Goal: Find specific page/section: Find specific page/section

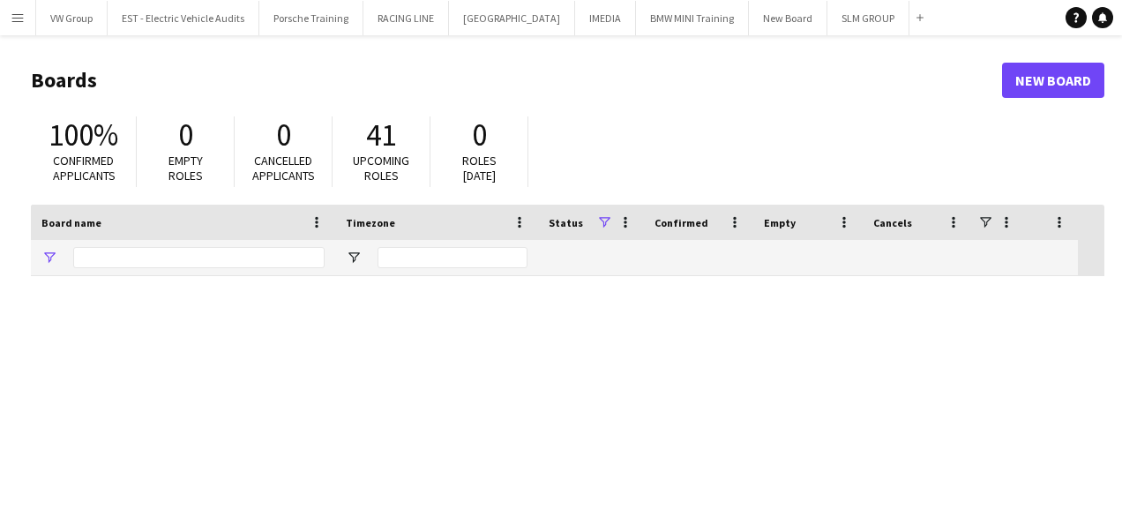
type input "*******"
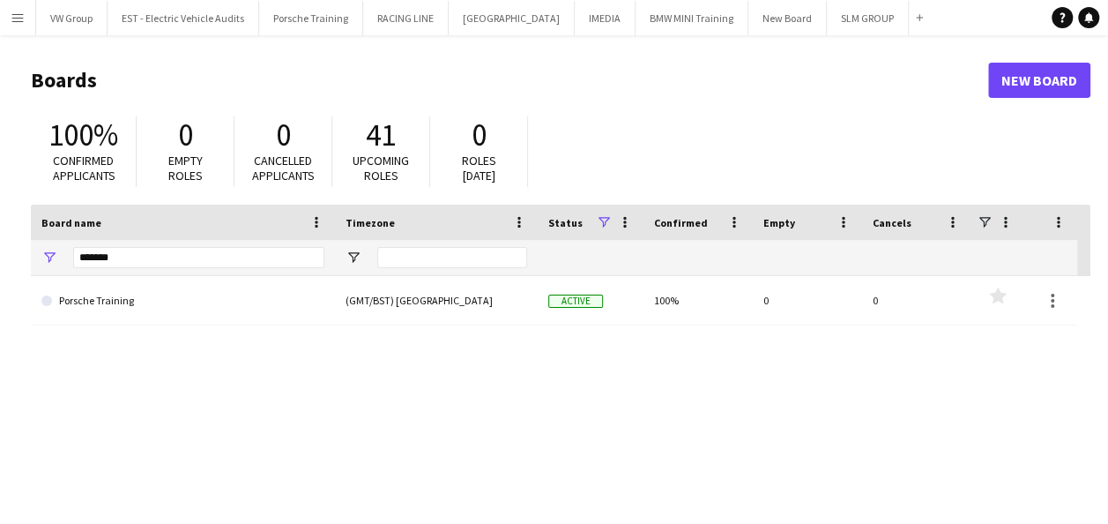
click at [20, 18] on app-icon "Menu" at bounding box center [18, 18] width 14 height 14
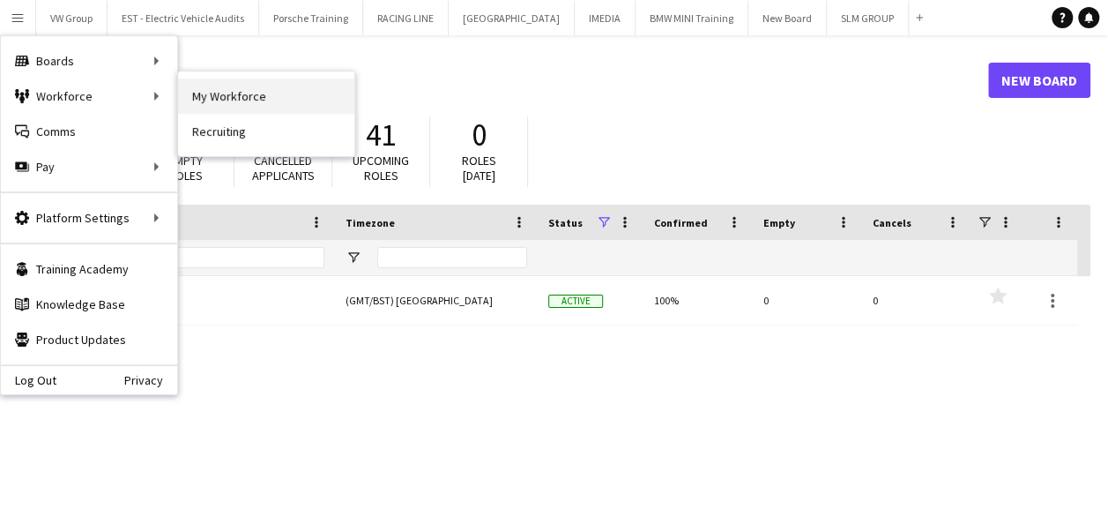
click at [220, 97] on link "My Workforce" at bounding box center [266, 95] width 176 height 35
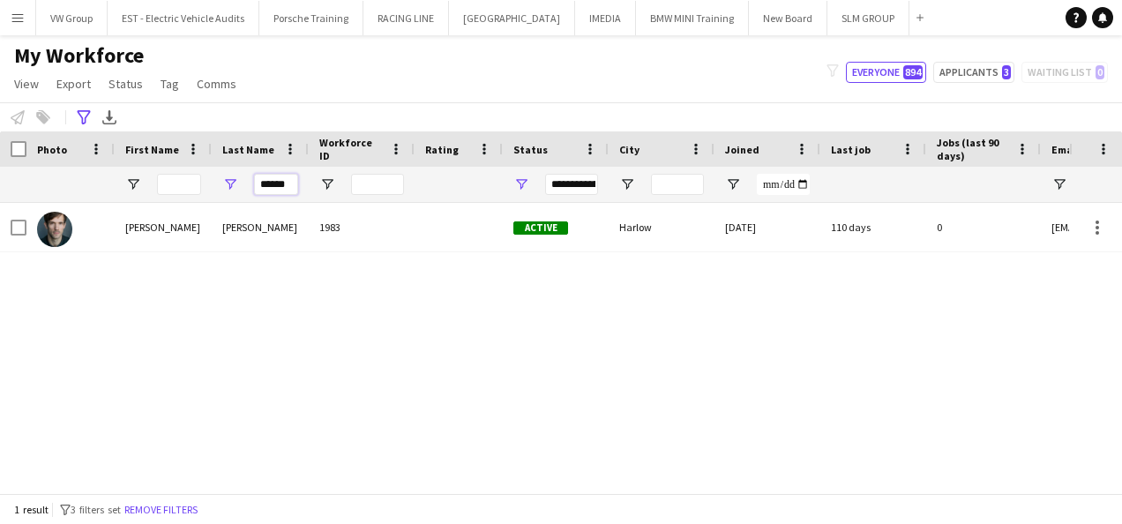
drag, startPoint x: 293, startPoint y: 183, endPoint x: 251, endPoint y: 178, distance: 41.8
click at [251, 178] on div "******" at bounding box center [260, 184] width 97 height 35
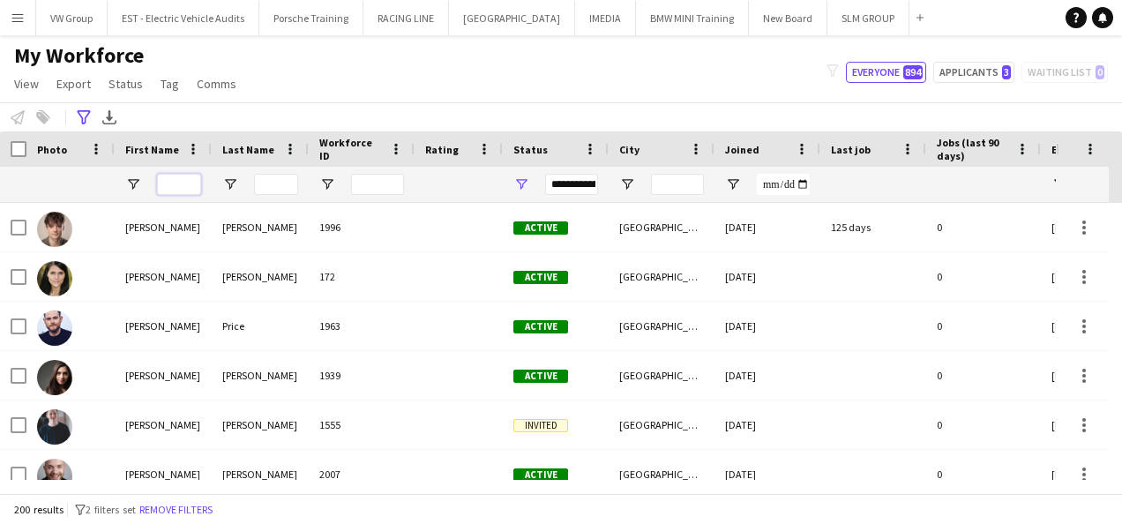
click at [176, 185] on input "First Name Filter Input" at bounding box center [179, 184] width 44 height 21
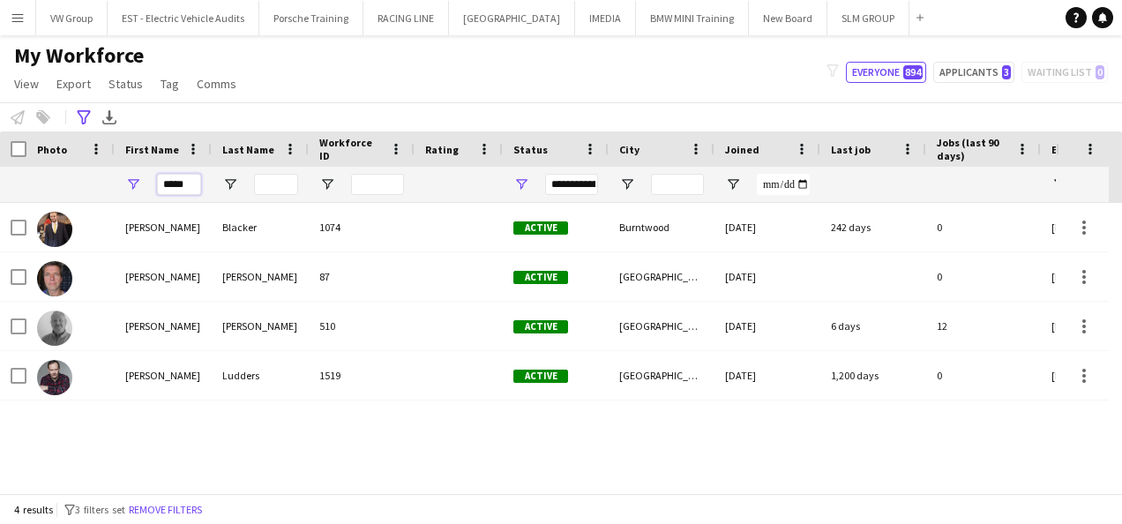
type input "*****"
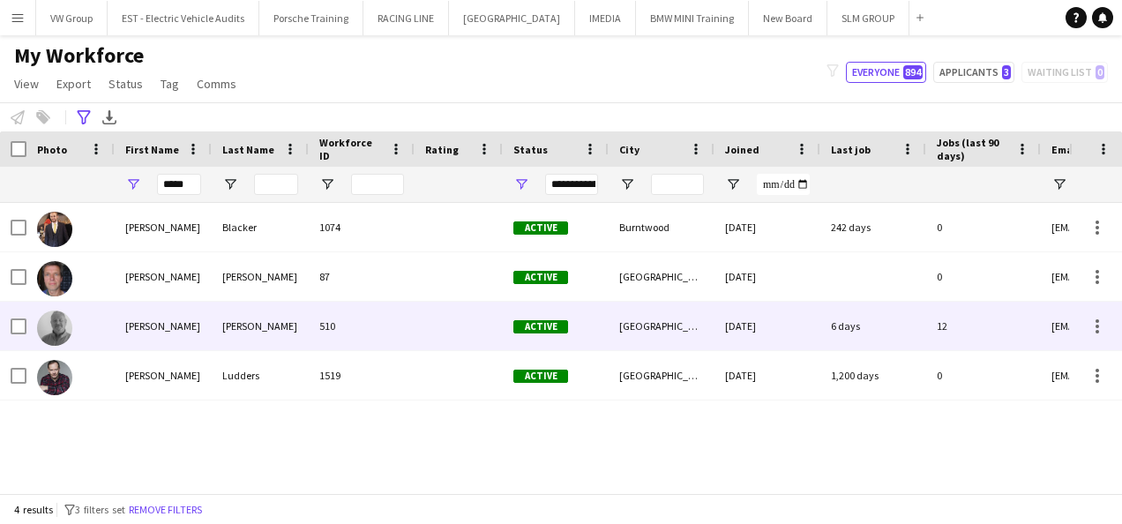
click at [145, 318] on div "[PERSON_NAME]" at bounding box center [163, 326] width 97 height 48
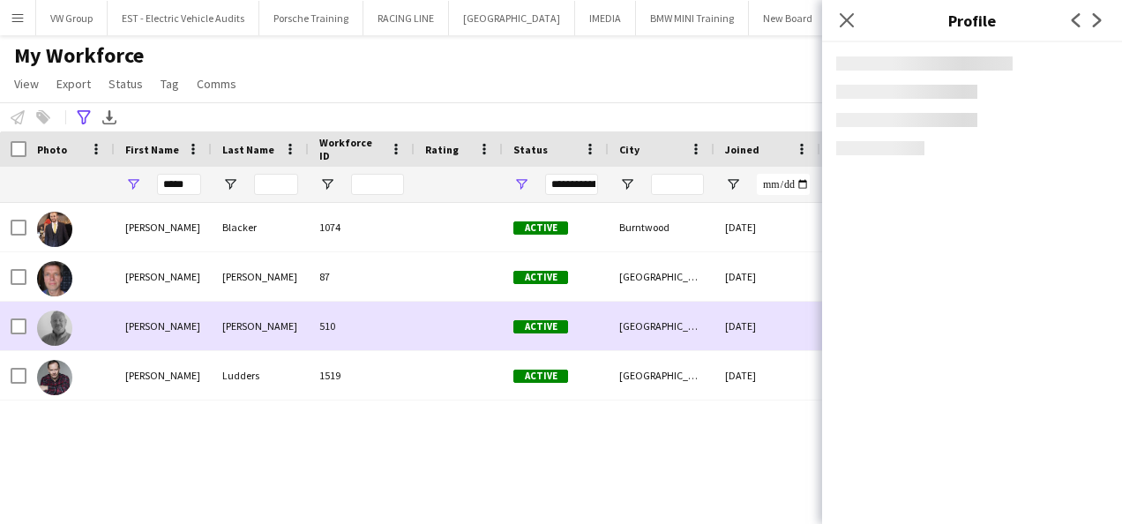
click at [145, 318] on div "[PERSON_NAME]" at bounding box center [163, 326] width 97 height 48
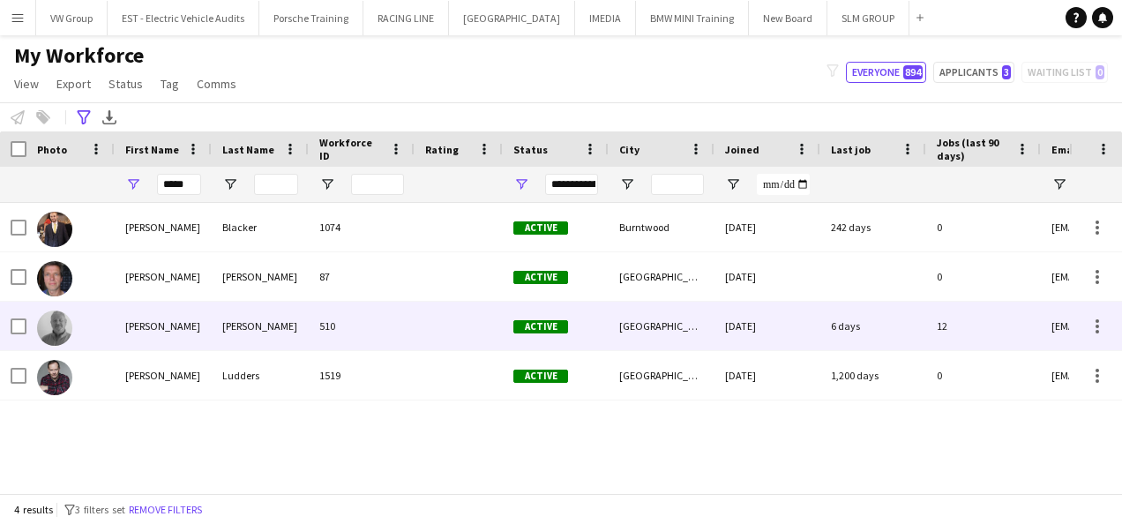
click at [145, 318] on div "[PERSON_NAME]" at bounding box center [163, 326] width 97 height 48
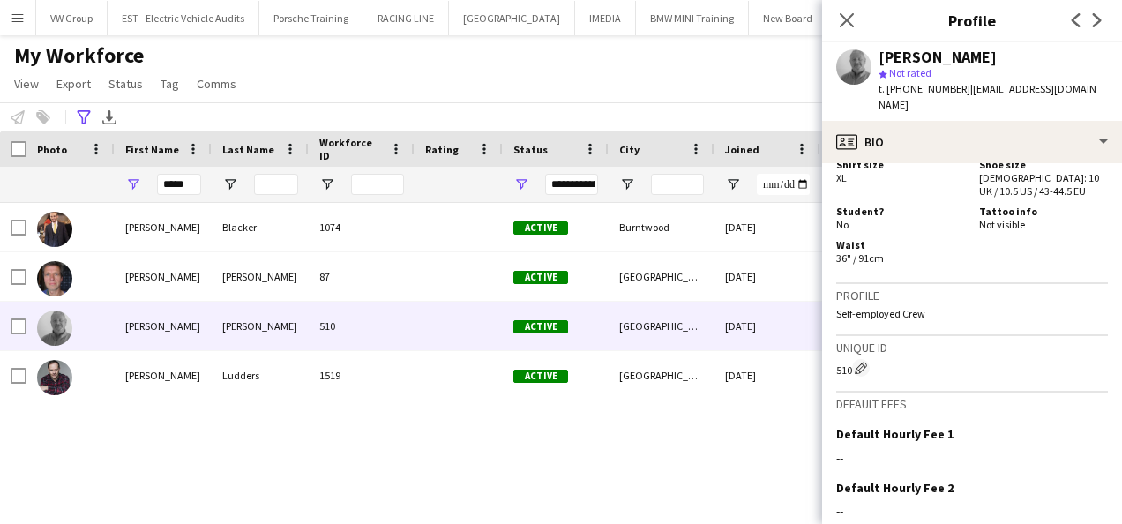
scroll to position [1417, 0]
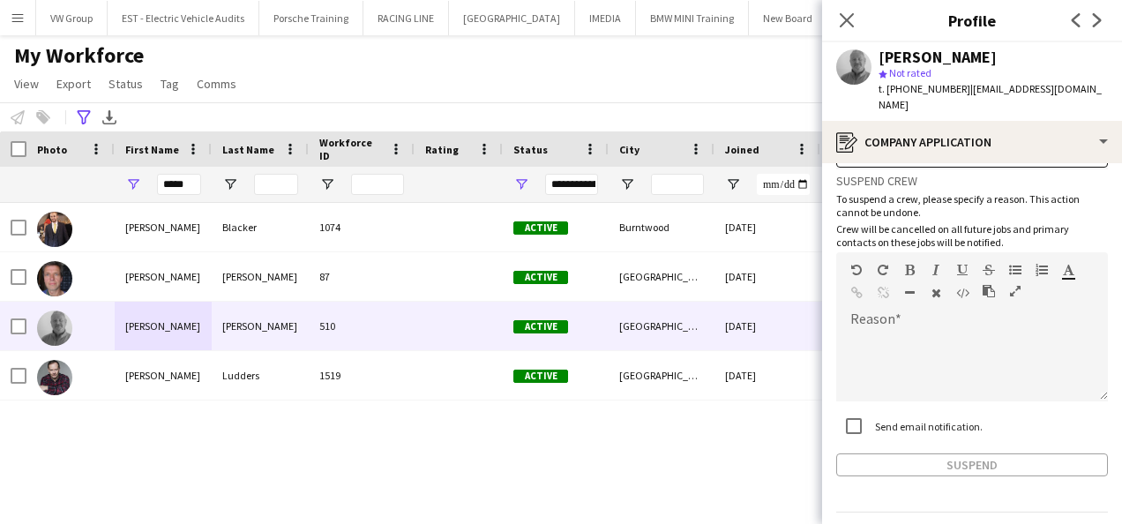
scroll to position [108, 0]
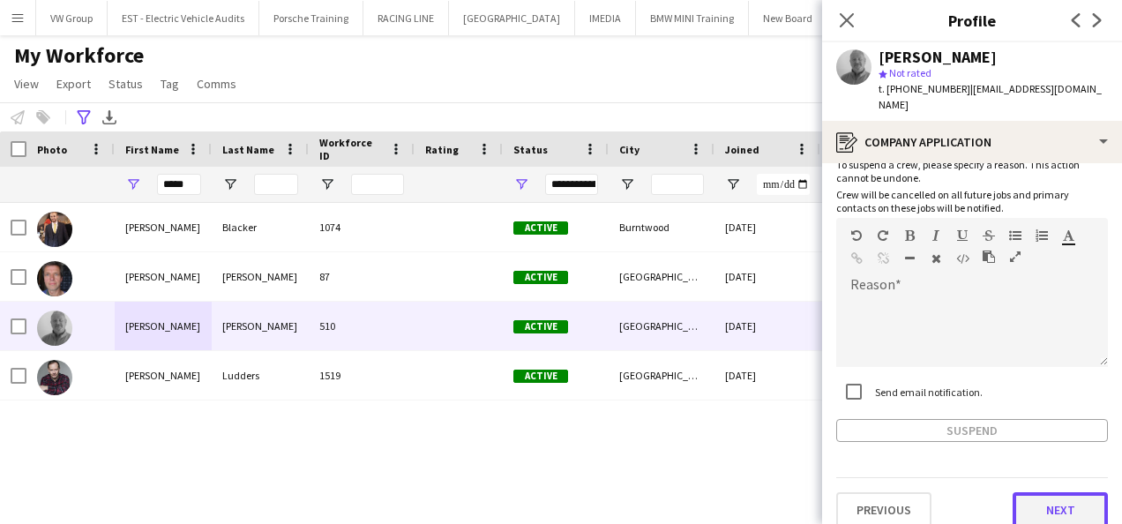
click at [1052, 492] on button "Next" at bounding box center [1059, 509] width 95 height 35
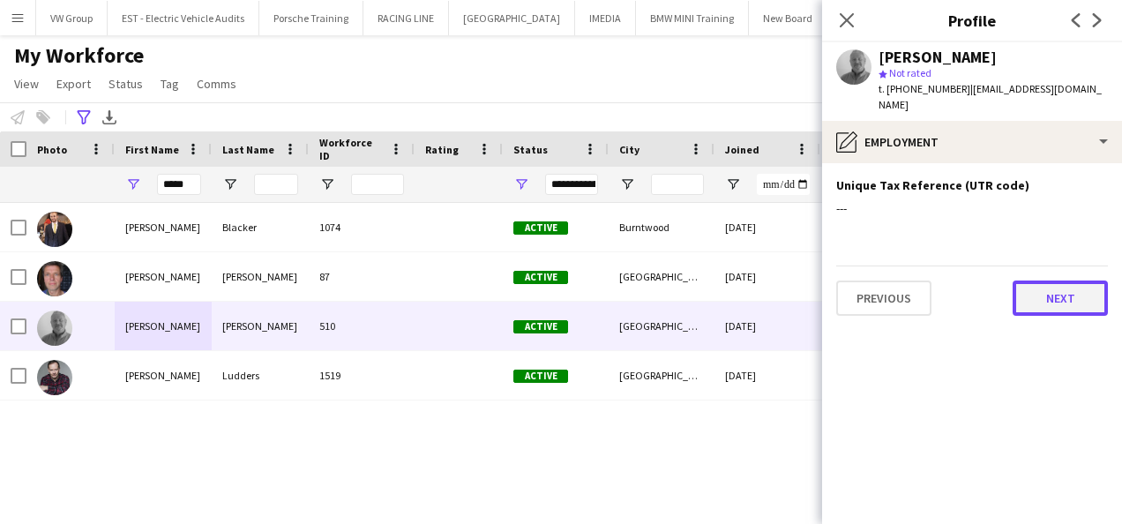
click at [1079, 289] on button "Next" at bounding box center [1059, 297] width 95 height 35
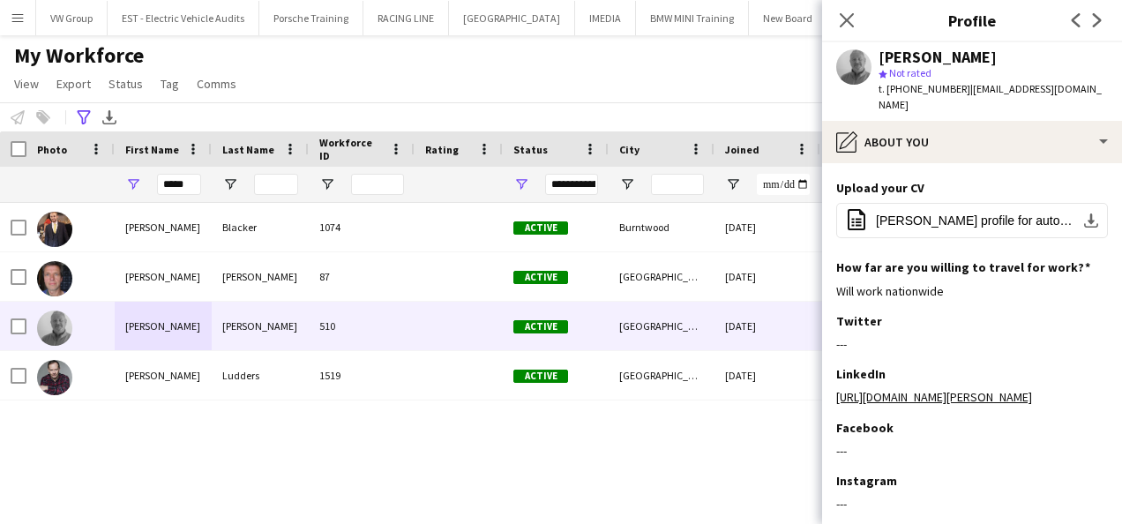
scroll to position [72, 0]
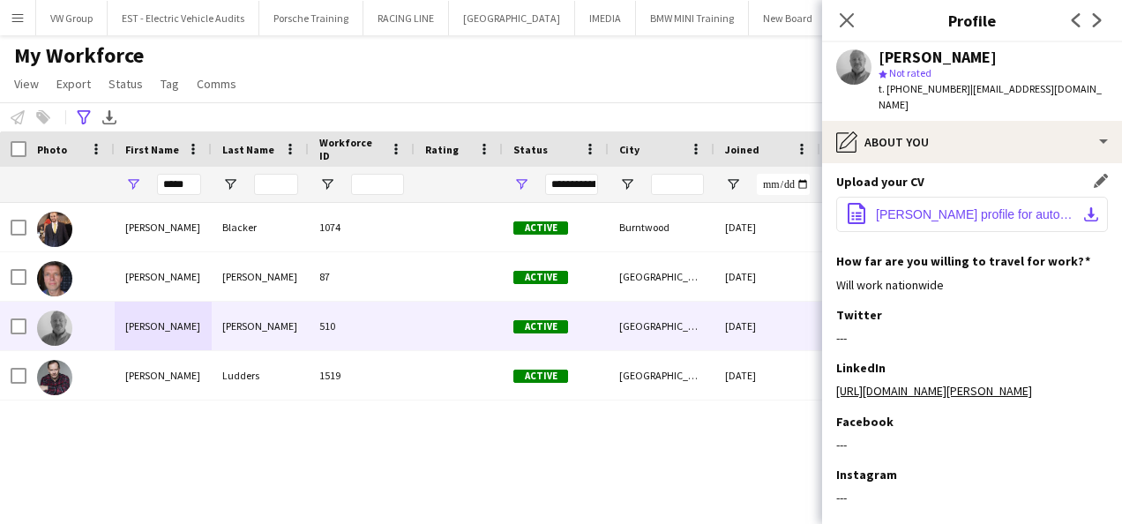
click at [1036, 207] on span "[PERSON_NAME] profile for auto role play.docx" at bounding box center [975, 214] width 199 height 14
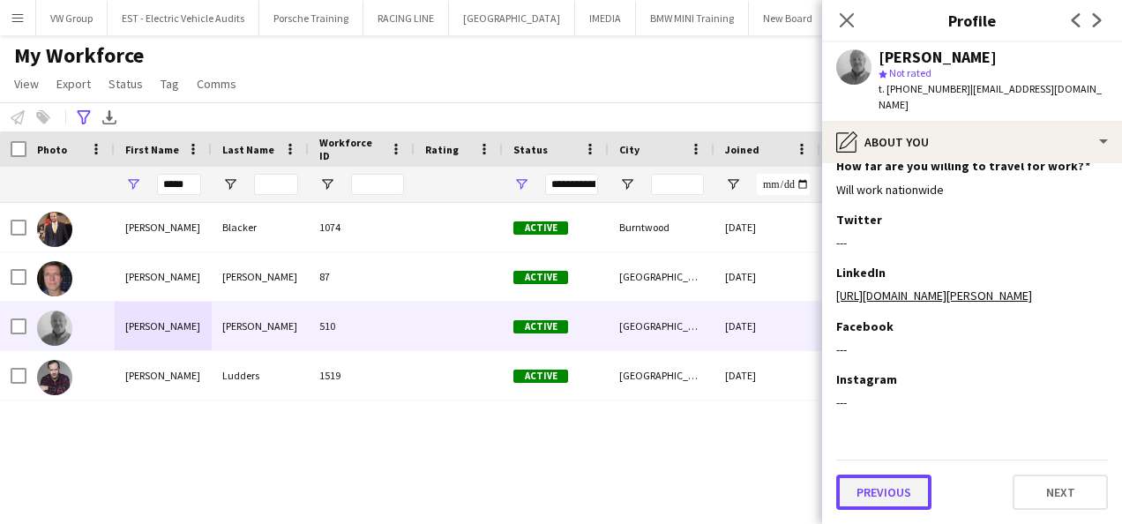
click at [901, 487] on button "Previous" at bounding box center [883, 491] width 95 height 35
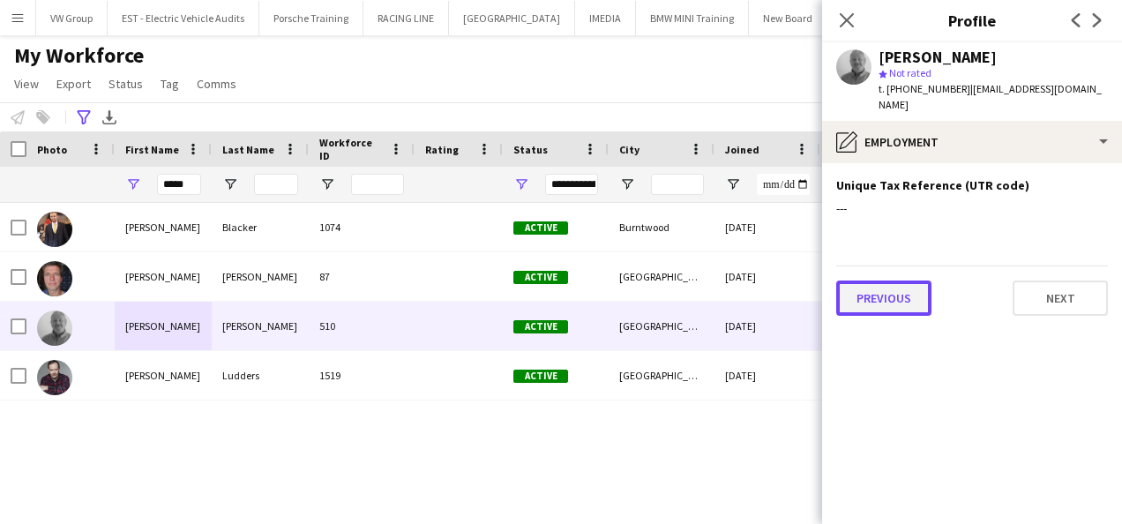
click at [884, 293] on button "Previous" at bounding box center [883, 297] width 95 height 35
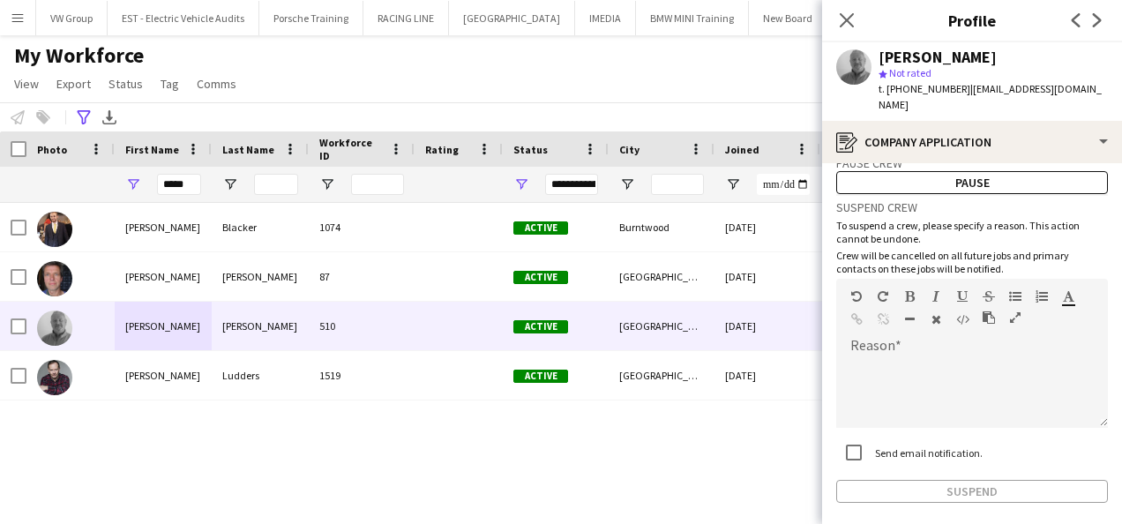
scroll to position [108, 0]
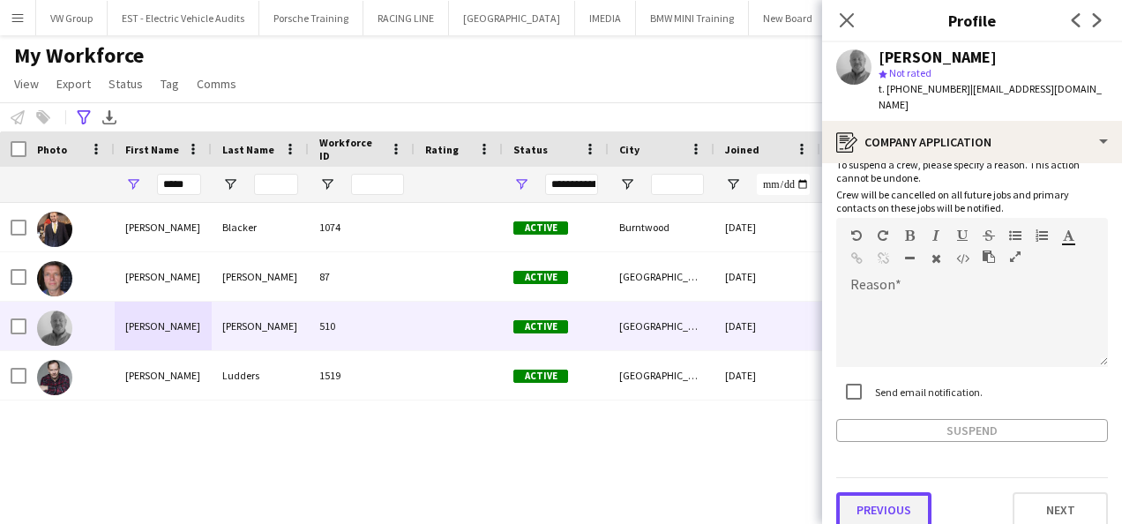
click at [891, 492] on button "Previous" at bounding box center [883, 509] width 95 height 35
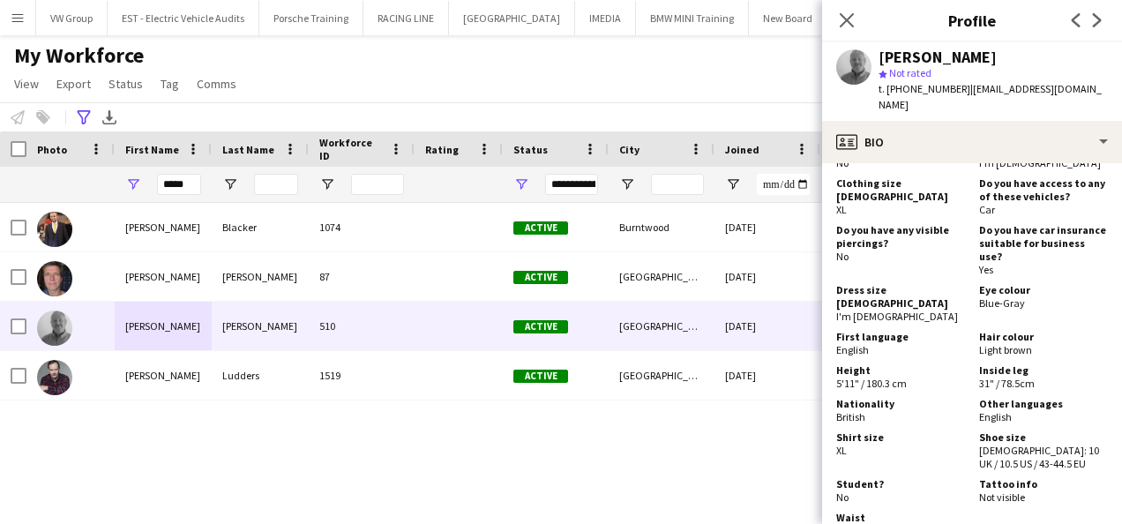
scroll to position [1417, 0]
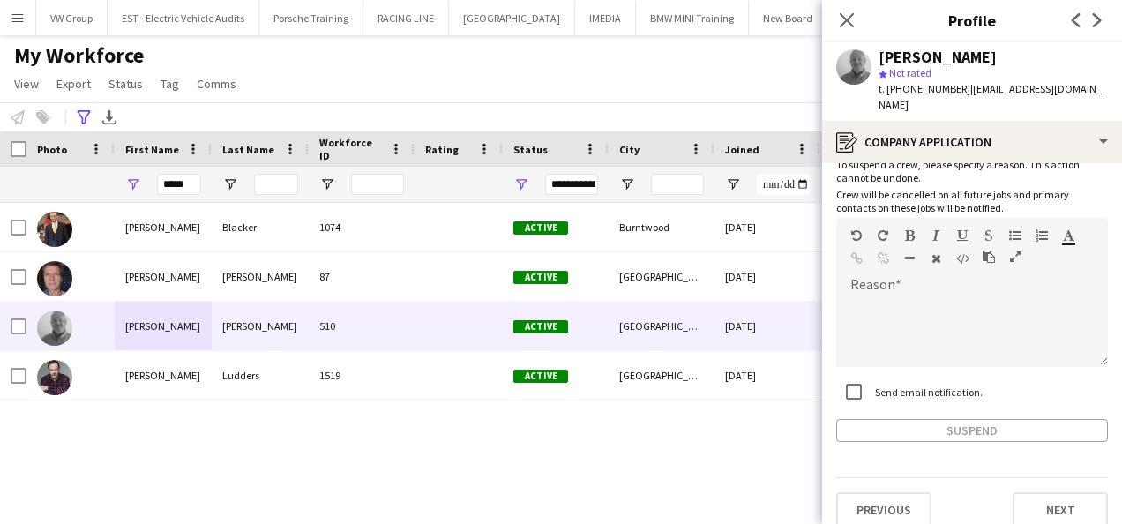
scroll to position [102, 0]
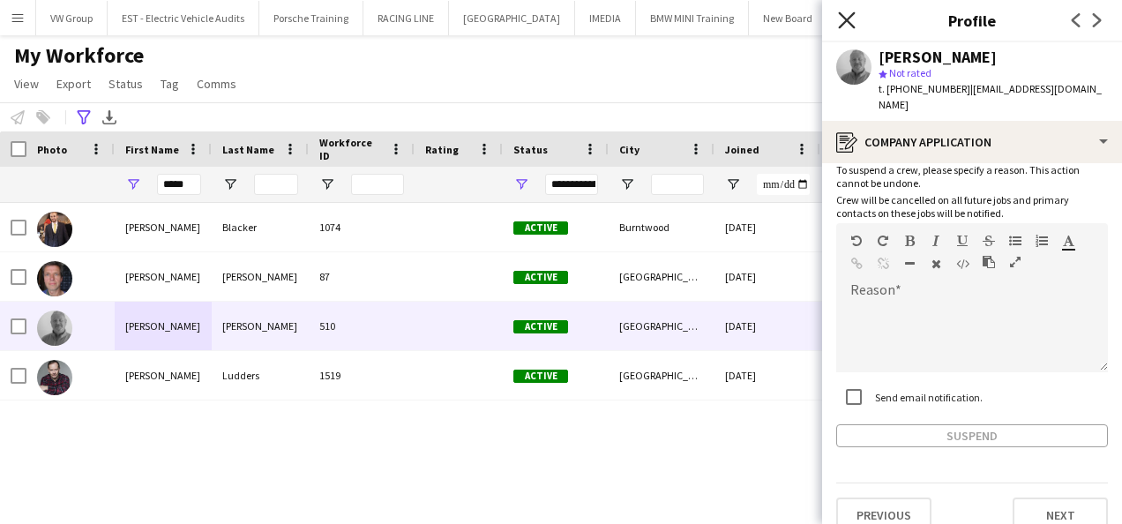
click at [845, 16] on icon "Close pop-in" at bounding box center [846, 19] width 17 height 17
